Goal: Information Seeking & Learning: Learn about a topic

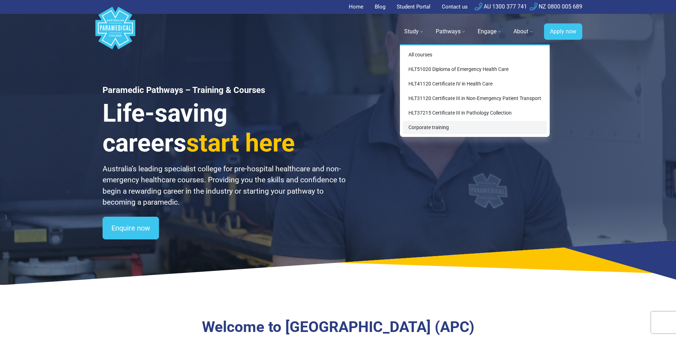
click at [426, 127] on link "Corporate training" at bounding box center [475, 127] width 144 height 13
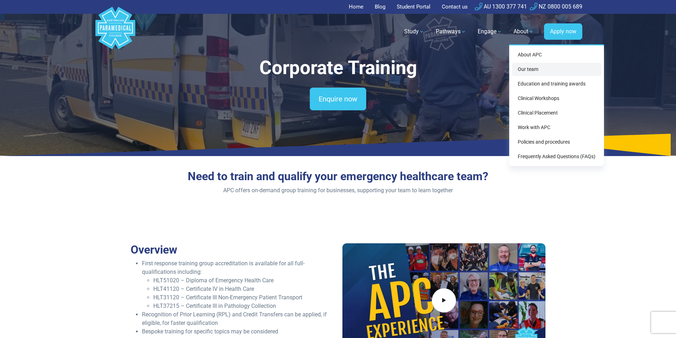
click at [527, 71] on link "Our team" at bounding box center [556, 69] width 89 height 13
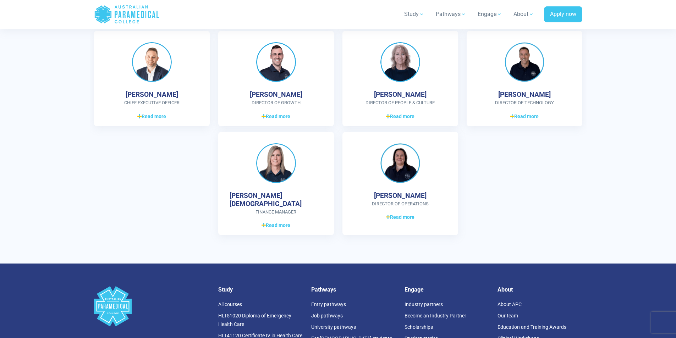
scroll to position [1918, 0]
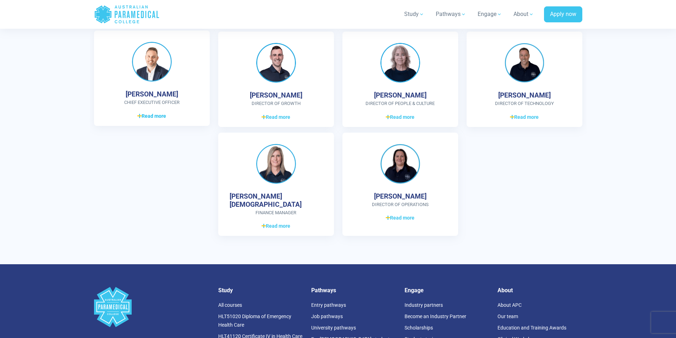
click at [157, 117] on span "Read more" at bounding box center [151, 115] width 29 height 7
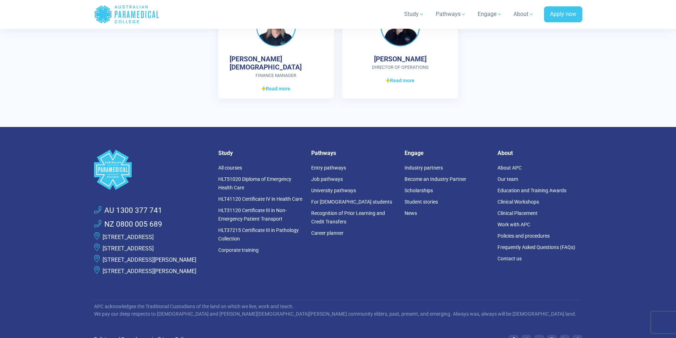
scroll to position [2265, 0]
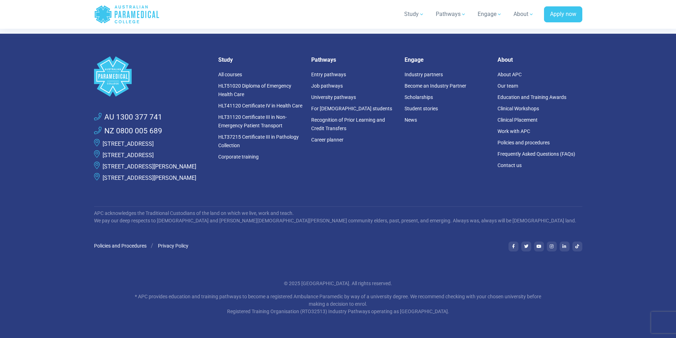
click at [509, 69] on li "About APC" at bounding box center [539, 74] width 85 height 11
click at [511, 72] on link "About APC" at bounding box center [509, 75] width 24 height 6
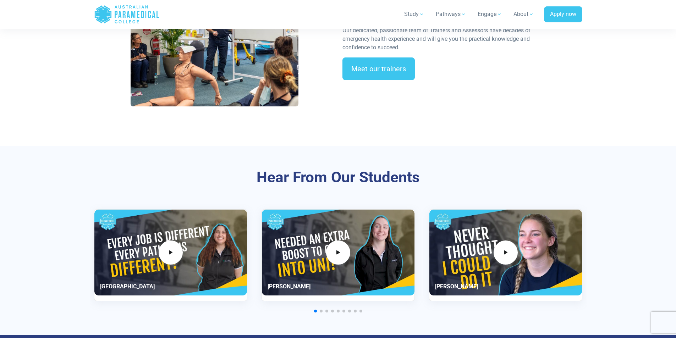
scroll to position [1177, 0]
